Goal: Information Seeking & Learning: Understand process/instructions

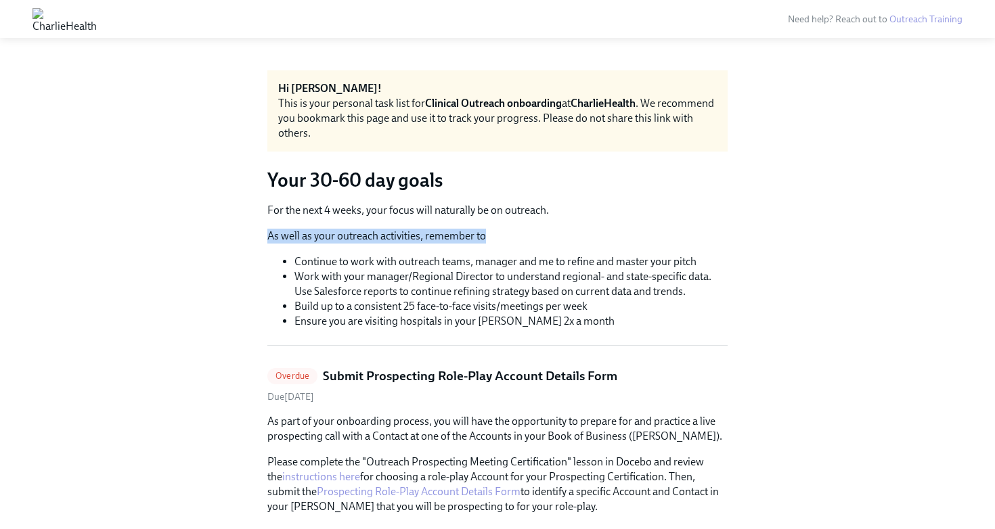
drag, startPoint x: 280, startPoint y: 224, endPoint x: 504, endPoint y: 239, distance: 224.5
click at [504, 239] on div "For the next 4 weeks, your focus will naturally be on outreach. As well as your…" at bounding box center [497, 266] width 460 height 126
drag, startPoint x: 355, startPoint y: 258, endPoint x: 510, endPoint y: 265, distance: 155.1
click at [510, 265] on li "Continue to work with outreach teams, manager and me to refine and master your …" at bounding box center [510, 261] width 433 height 15
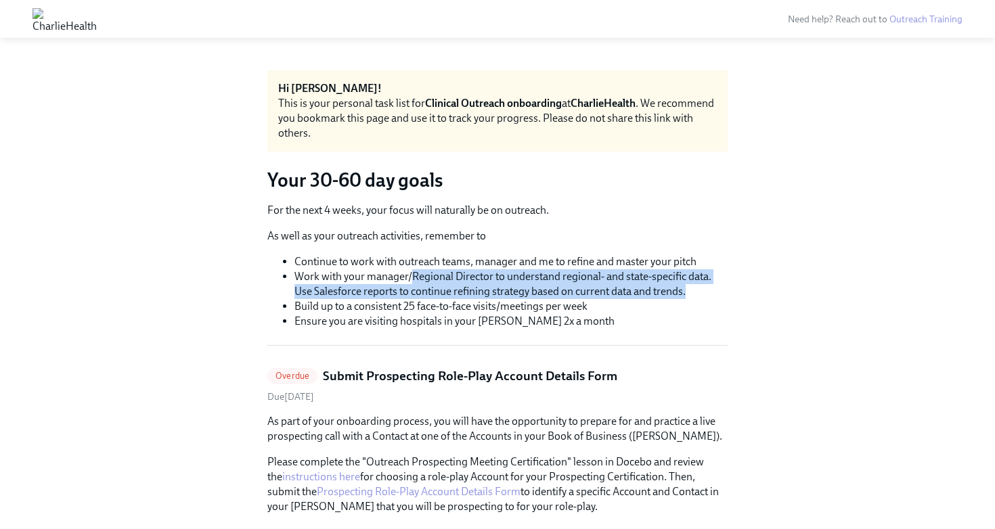
drag, startPoint x: 409, startPoint y: 274, endPoint x: 700, endPoint y: 296, distance: 291.1
click at [700, 296] on li "Work with your manager/Regional Director to understand regional- and state-spec…" at bounding box center [510, 284] width 433 height 30
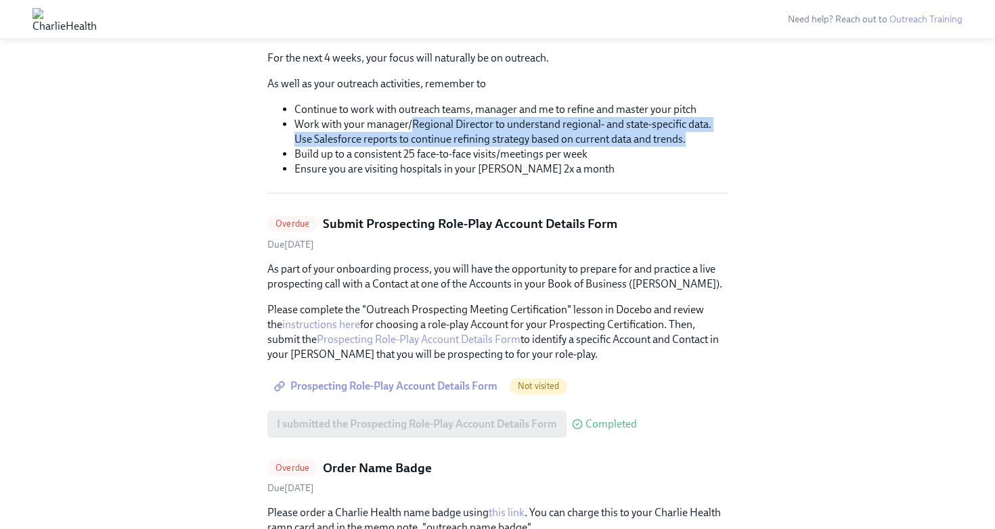
scroll to position [152, 0]
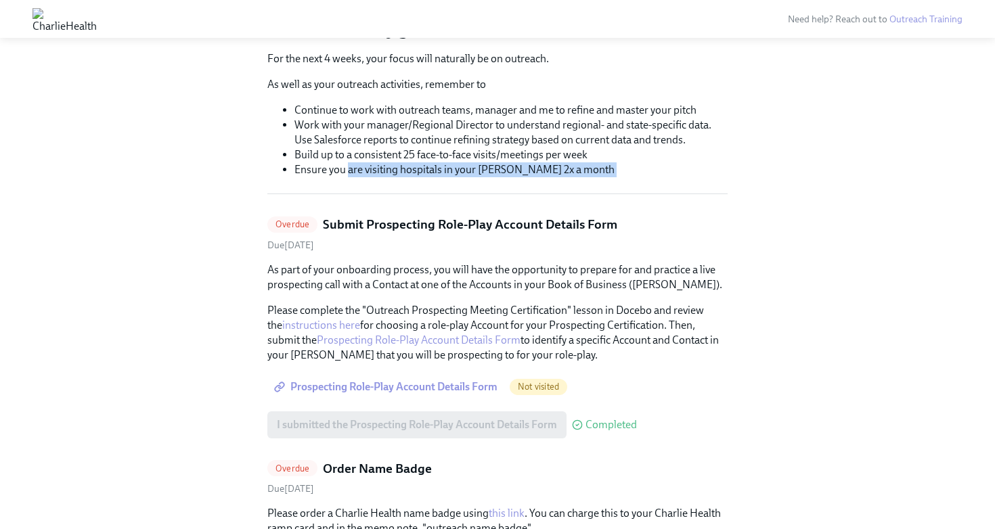
drag, startPoint x: 346, startPoint y: 171, endPoint x: 478, endPoint y: 202, distance: 135.6
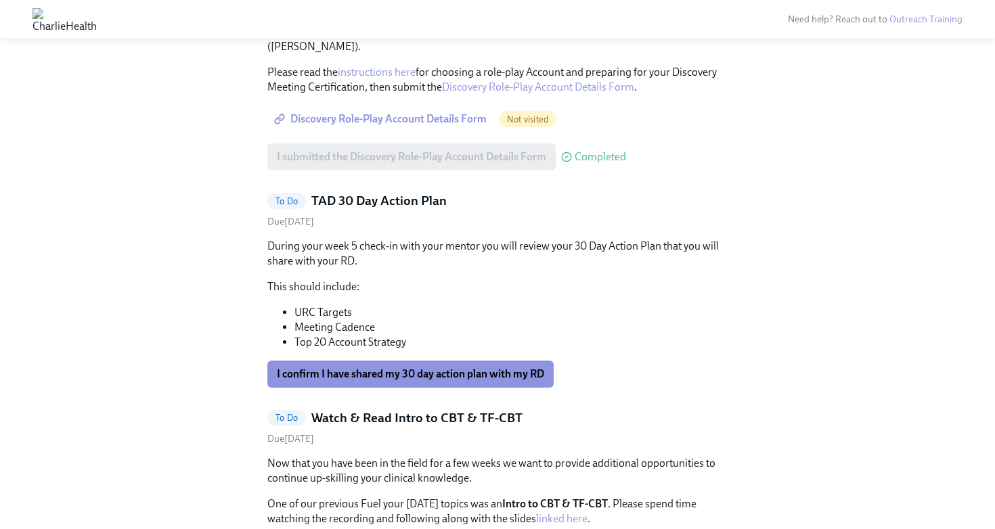
scroll to position [849, 0]
drag, startPoint x: 304, startPoint y: 227, endPoint x: 382, endPoint y: 248, distance: 80.6
click at [382, 248] on p "During your week 5 check-in with your mentor you will review your 30 Day Action…" at bounding box center [497, 253] width 460 height 30
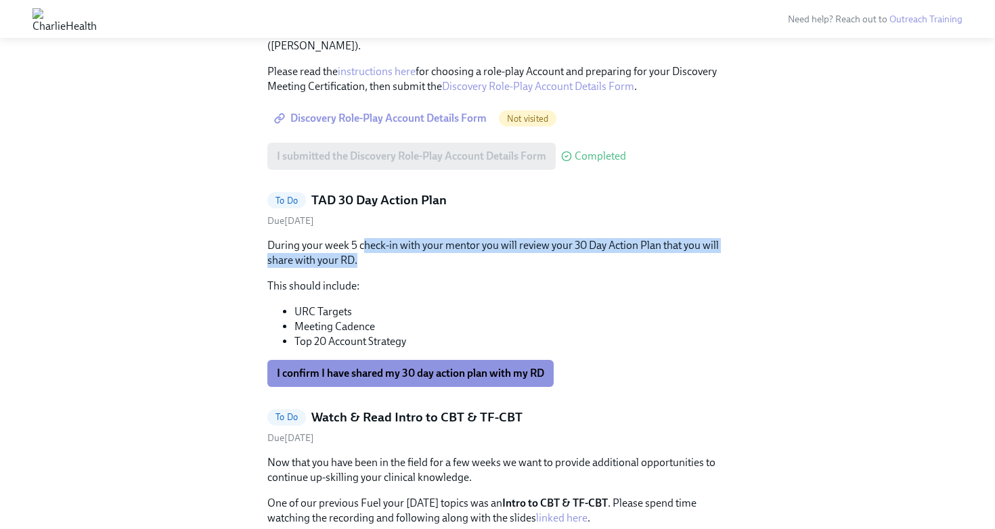
drag, startPoint x: 363, startPoint y: 229, endPoint x: 390, endPoint y: 250, distance: 34.2
click at [390, 250] on p "During your week 5 check-in with your mentor you will review your 30 Day Action…" at bounding box center [497, 253] width 460 height 30
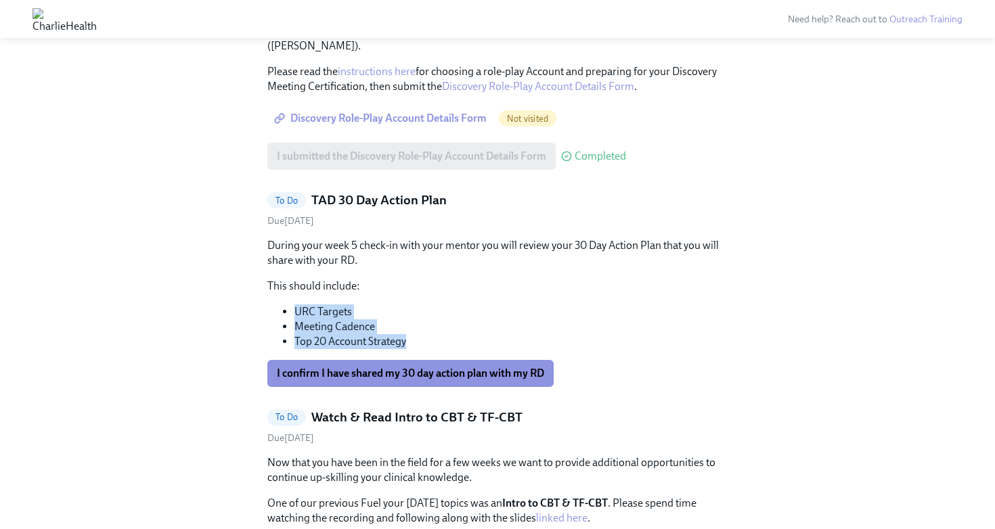
drag, startPoint x: 295, startPoint y: 296, endPoint x: 423, endPoint y: 330, distance: 132.3
click at [423, 330] on ul "URC Targets Meeting Cadence Top 20 Account Strategy" at bounding box center [497, 326] width 460 height 45
drag, startPoint x: 423, startPoint y: 330, endPoint x: 423, endPoint y: 307, distance: 23.7
click at [423, 334] on li "Top 20 Account Strategy" at bounding box center [510, 341] width 433 height 15
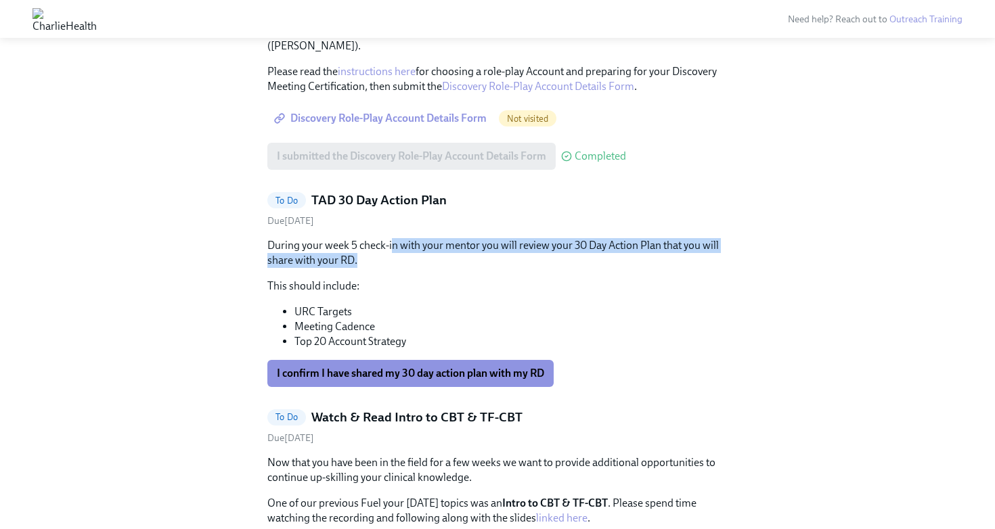
drag, startPoint x: 390, startPoint y: 229, endPoint x: 405, endPoint y: 248, distance: 24.5
click at [405, 248] on p "During your week 5 check-in with your mentor you will review your 30 Day Action…" at bounding box center [497, 253] width 460 height 30
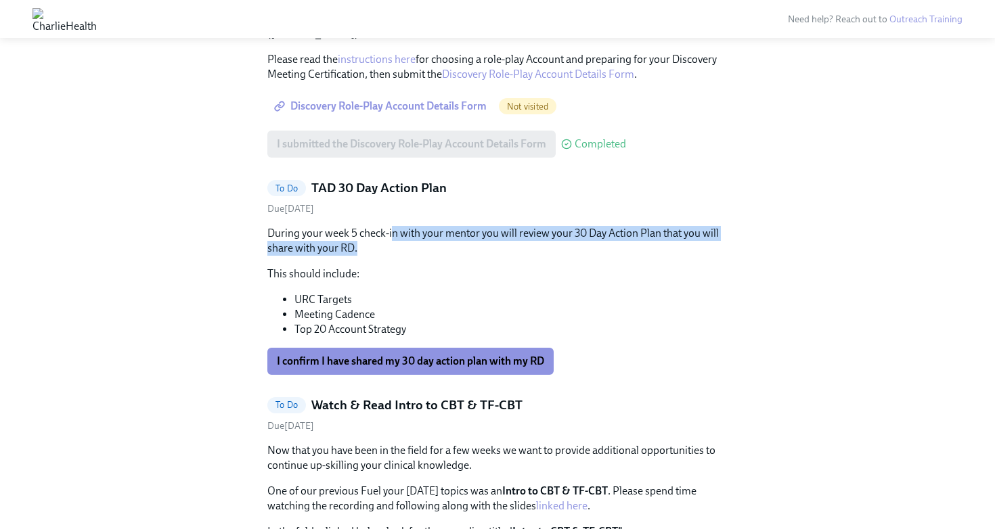
scroll to position [863, 0]
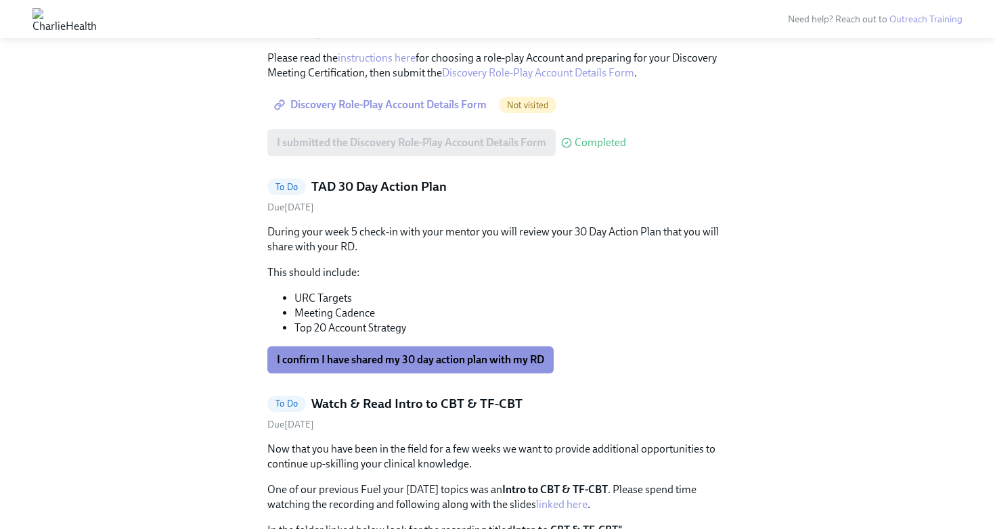
click at [397, 248] on div "During your week 5 check-in with your mentor you will review your 30 Day Action…" at bounding box center [497, 280] width 460 height 111
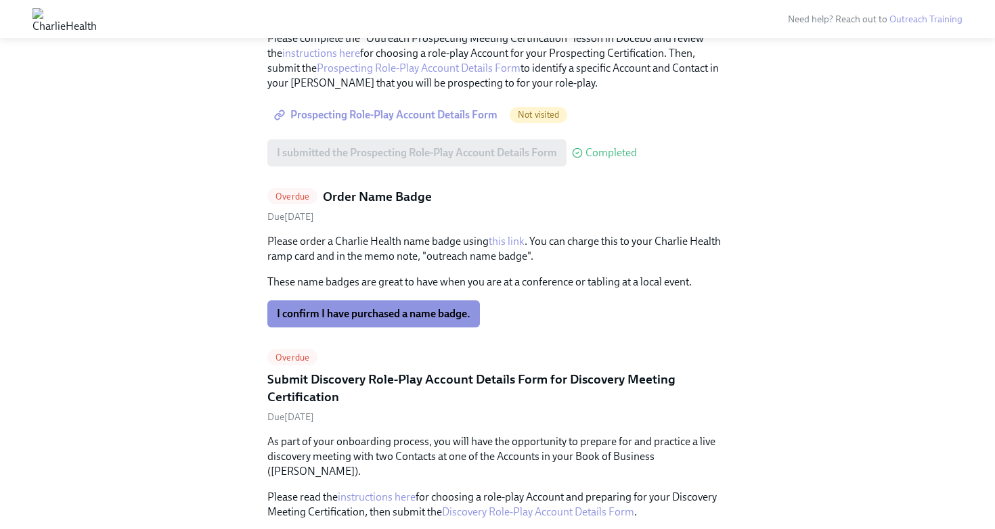
scroll to position [404, 0]
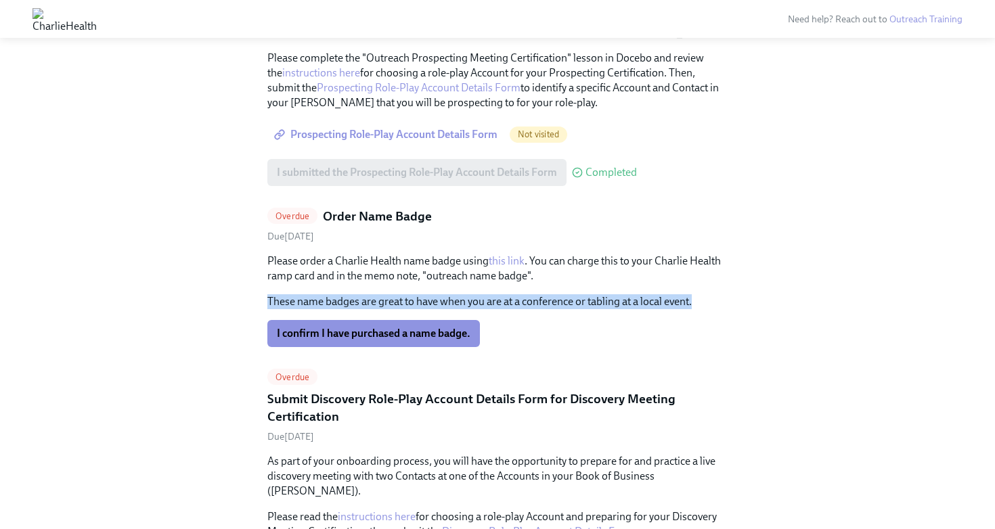
drag, startPoint x: 269, startPoint y: 299, endPoint x: 700, endPoint y: 309, distance: 431.1
click at [700, 309] on p "These name badges are great to have when you are at a conference or tabling at …" at bounding box center [497, 301] width 460 height 15
click at [699, 309] on p "These name badges are great to have when you are at a conference or tabling at …" at bounding box center [497, 301] width 460 height 15
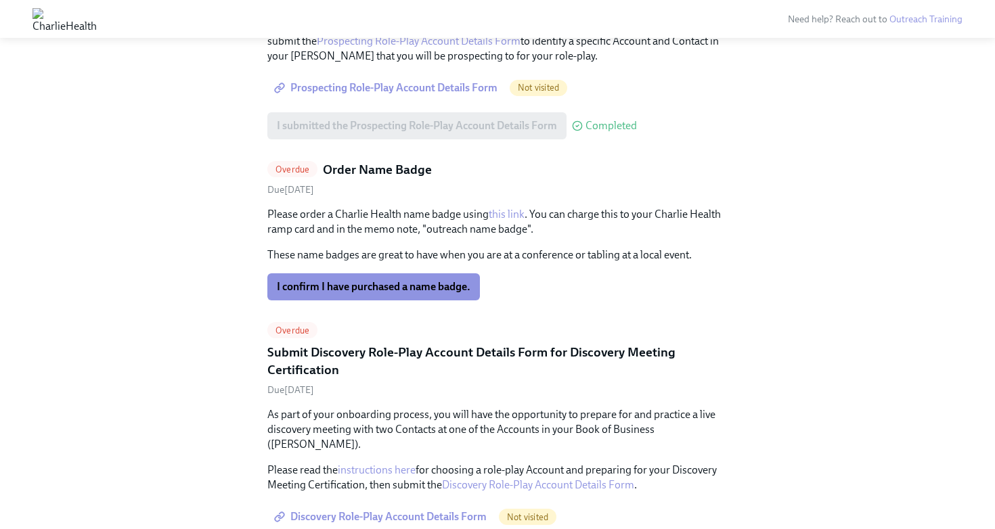
scroll to position [449, 0]
